Goal: Task Accomplishment & Management: Use online tool/utility

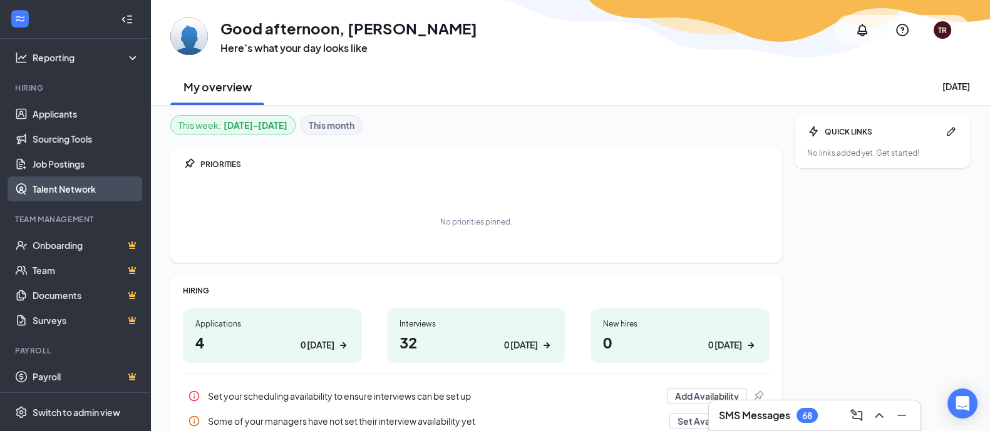
scroll to position [83, 0]
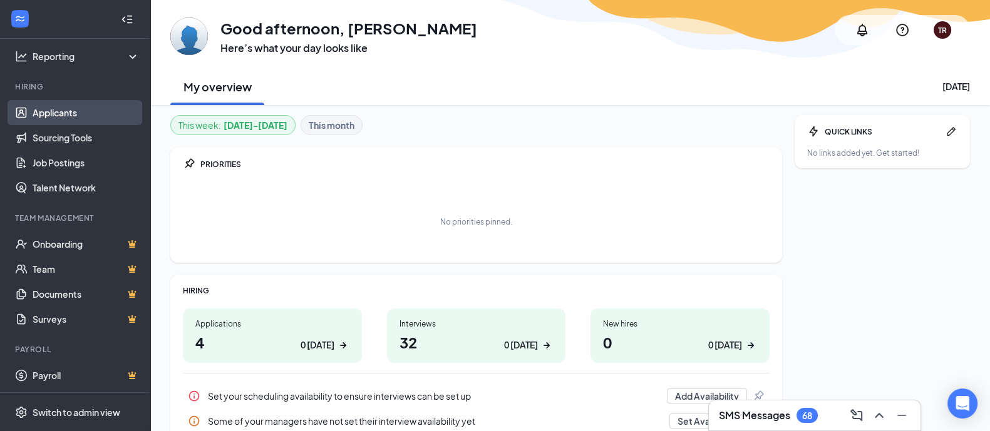
click at [61, 108] on link "Applicants" at bounding box center [86, 112] width 107 height 25
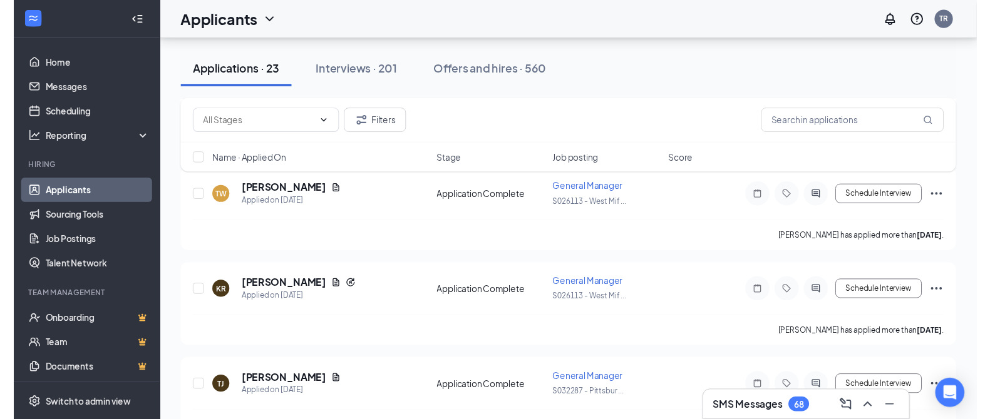
scroll to position [547, 0]
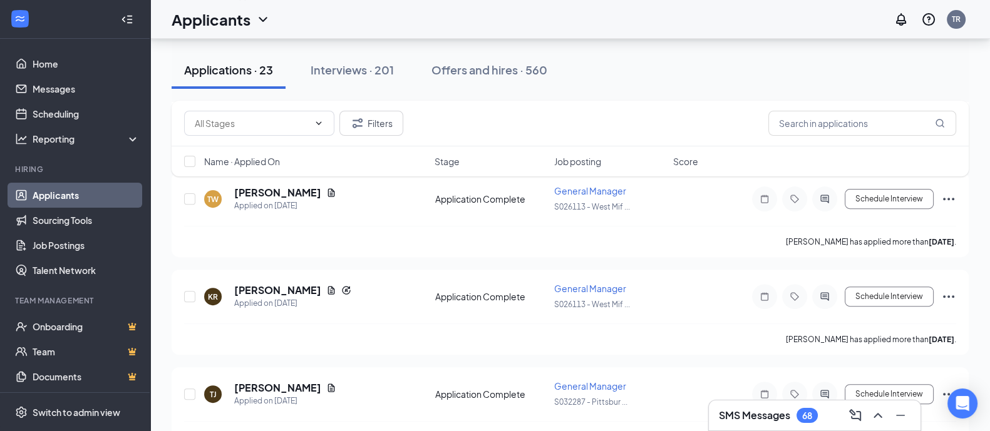
click at [312, 183] on div "Filters Name · Applied On Stage Job posting Score" at bounding box center [570, 145] width 797 height 88
click at [328, 189] on icon "Document" at bounding box center [331, 192] width 7 height 8
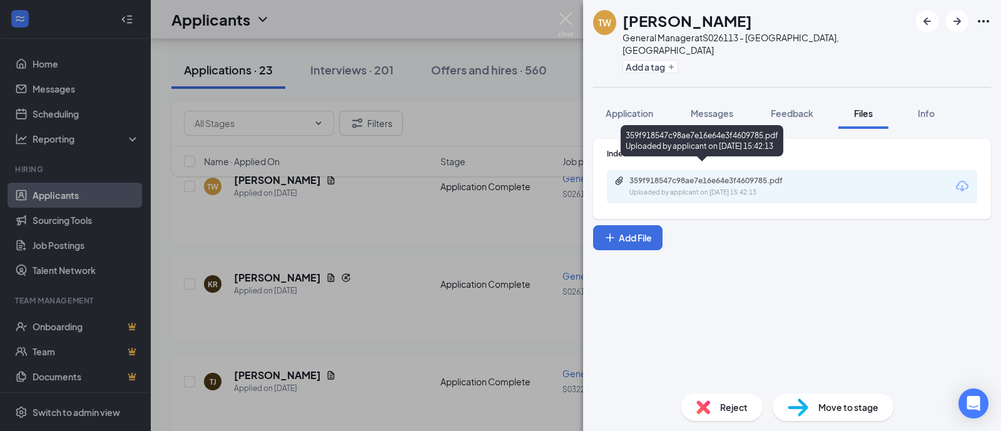
click at [650, 176] on div "359f918547c98ae7e16e64e3f4609785.pdf" at bounding box center [717, 181] width 175 height 10
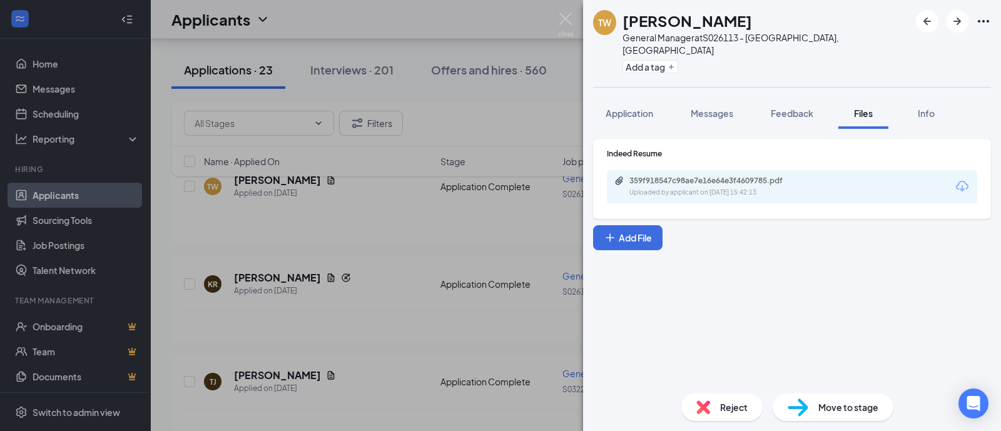
click at [391, 240] on div "[PERSON_NAME] General Manager at S026113 - [GEOGRAPHIC_DATA], [GEOGRAPHIC_DATA]…" at bounding box center [500, 215] width 1001 height 431
